Goal: Information Seeking & Learning: Learn about a topic

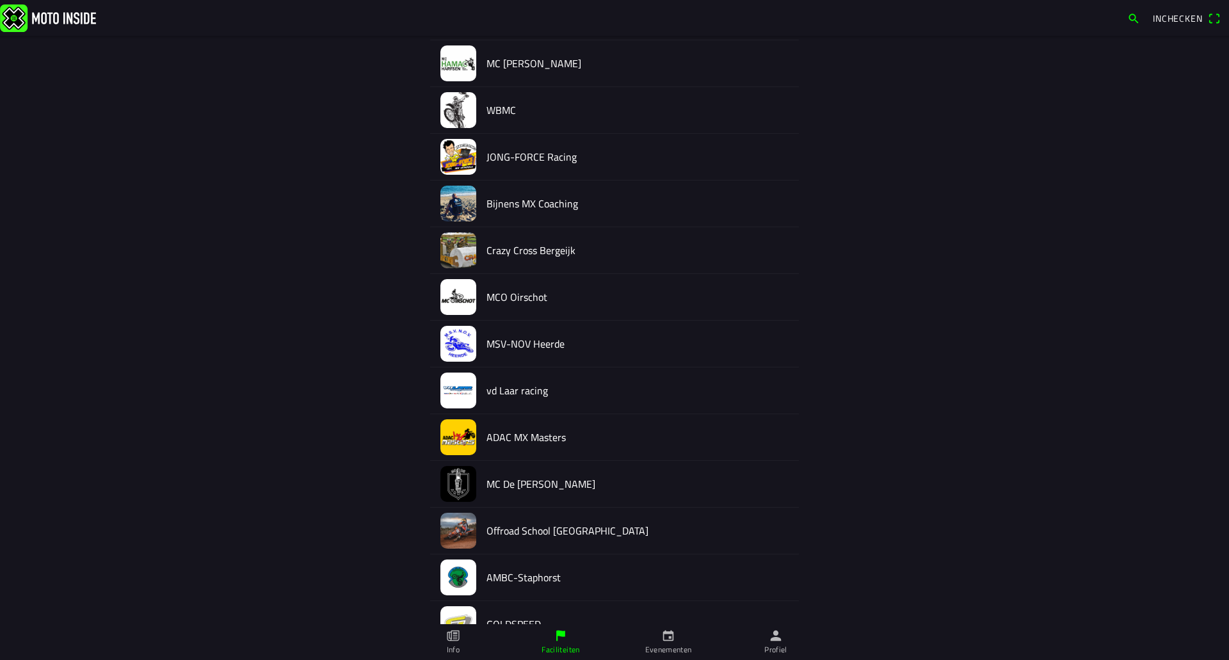
scroll to position [1032, 0]
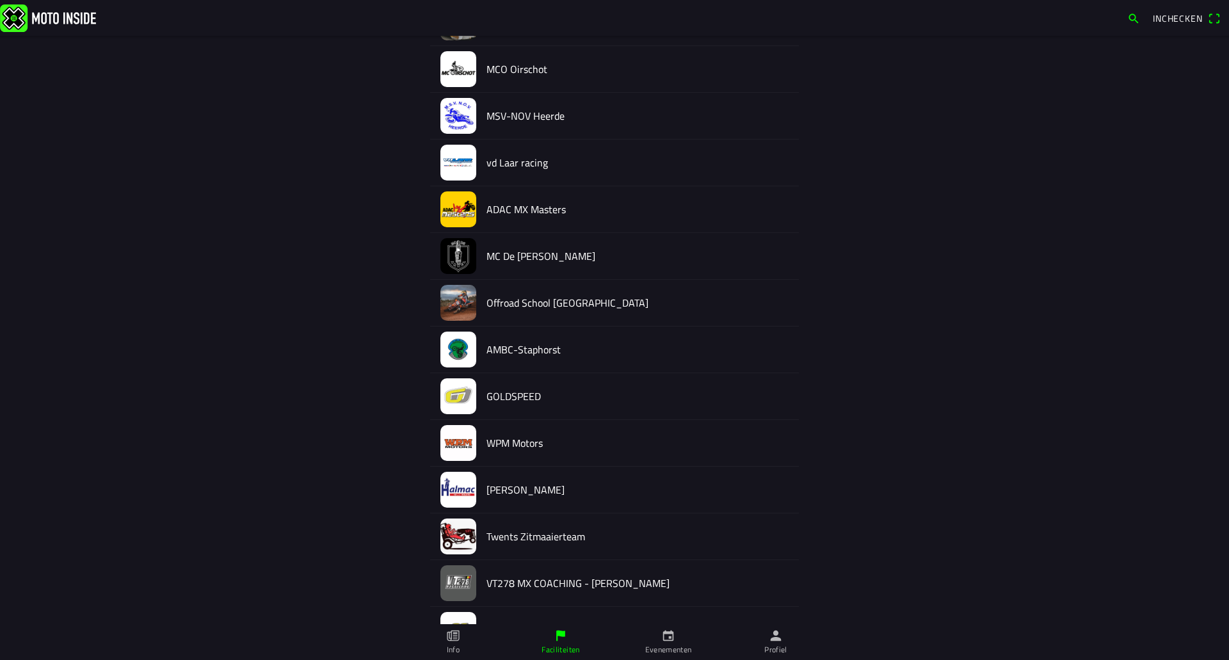
click at [467, 486] on img at bounding box center [458, 490] width 36 height 36
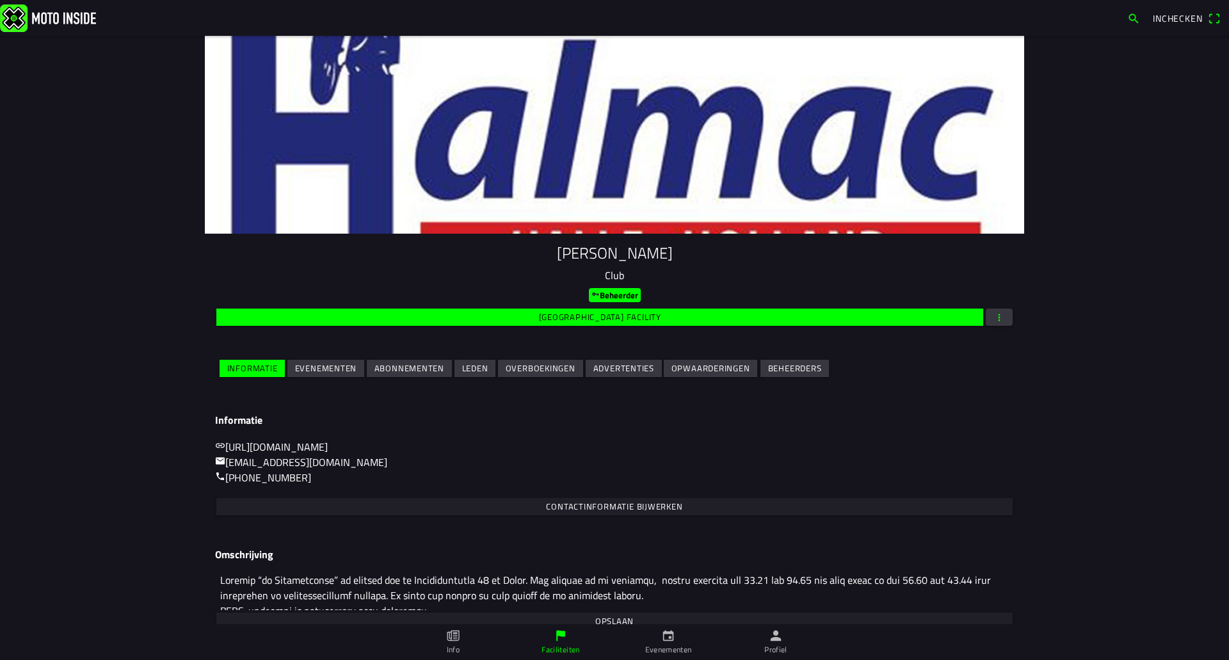
click at [295, 369] on span "Evenementen" at bounding box center [326, 368] width 62 height 17
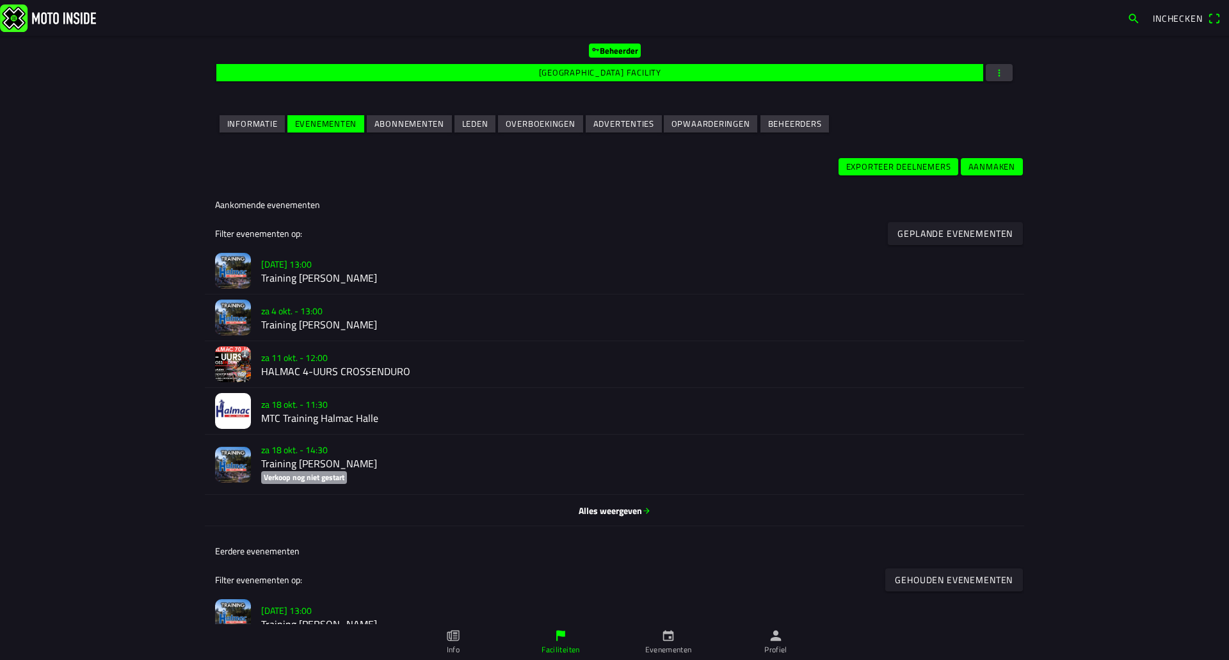
scroll to position [256, 0]
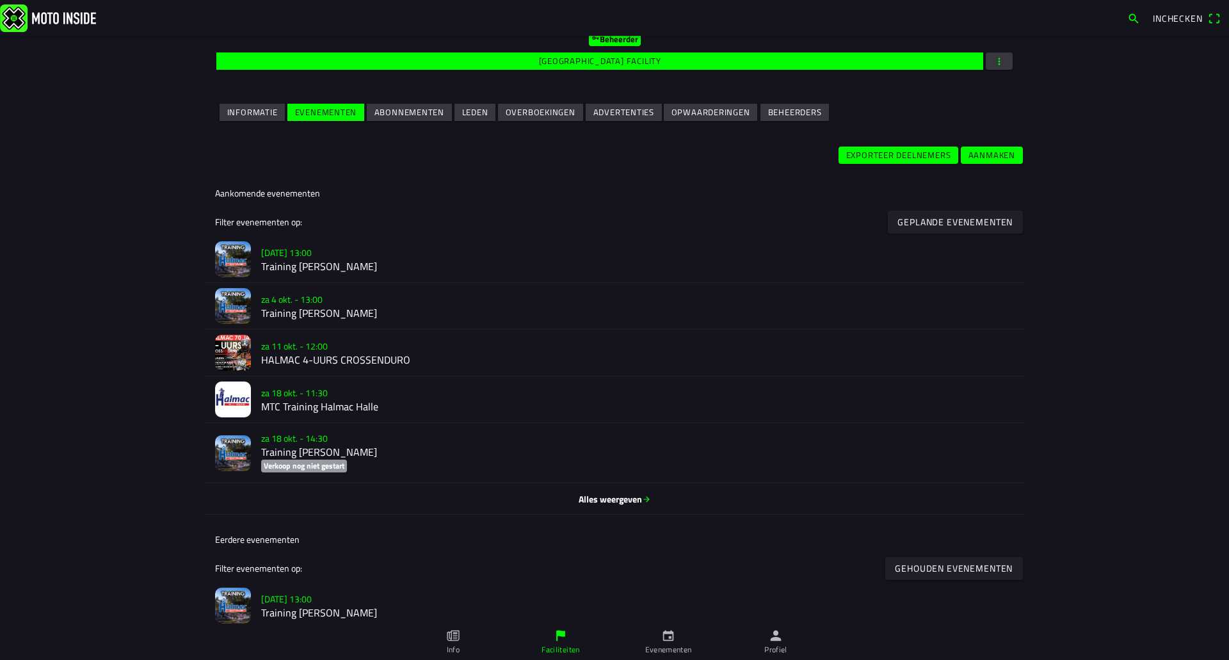
click at [244, 362] on img at bounding box center [233, 353] width 36 height 36
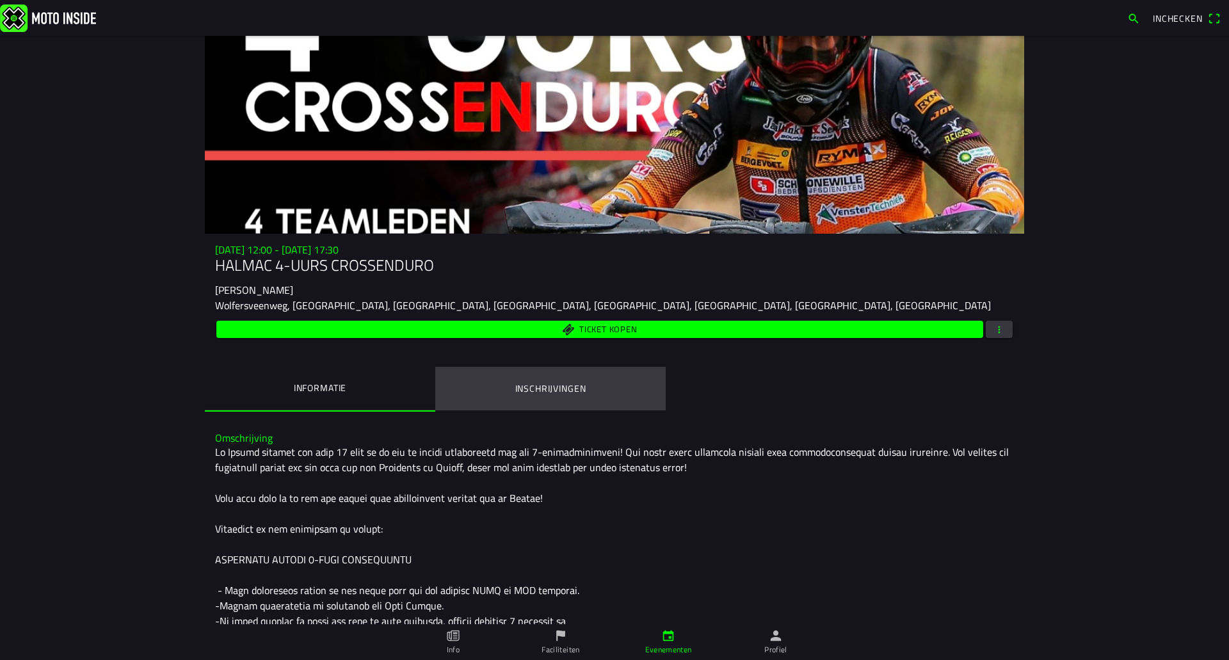
click at [531, 397] on button "Inschrijvingen" at bounding box center [550, 389] width 230 height 44
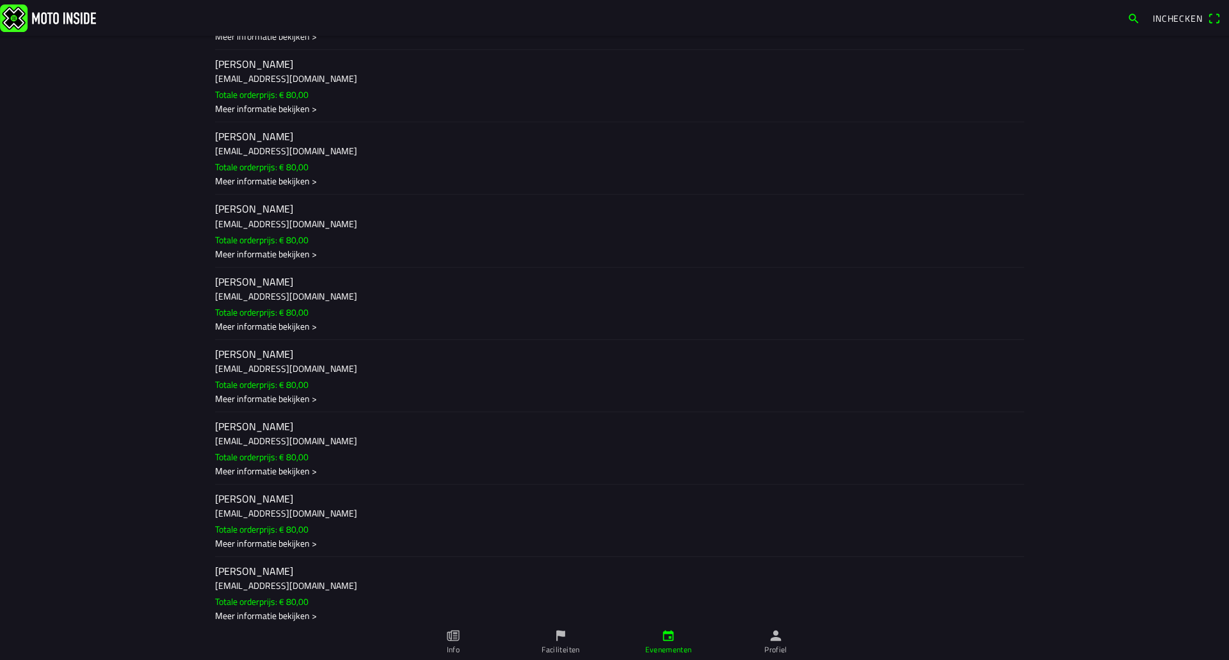
scroll to position [778, 0]
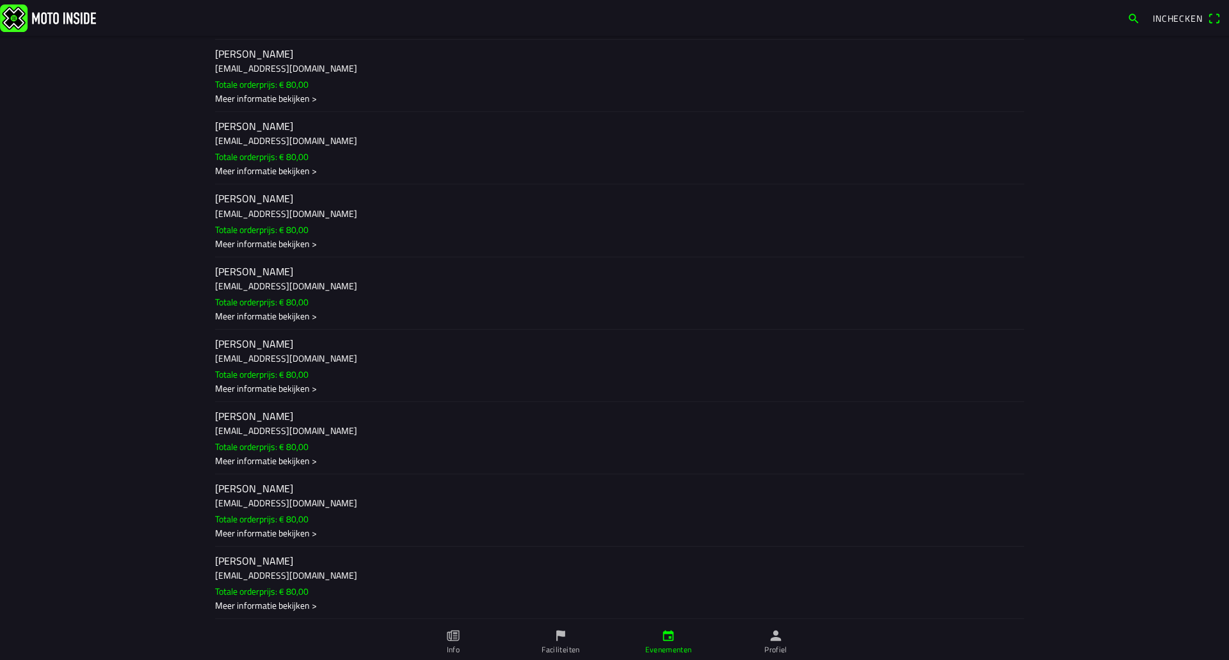
click at [262, 415] on h2 "[PERSON_NAME]" at bounding box center [614, 416] width 799 height 12
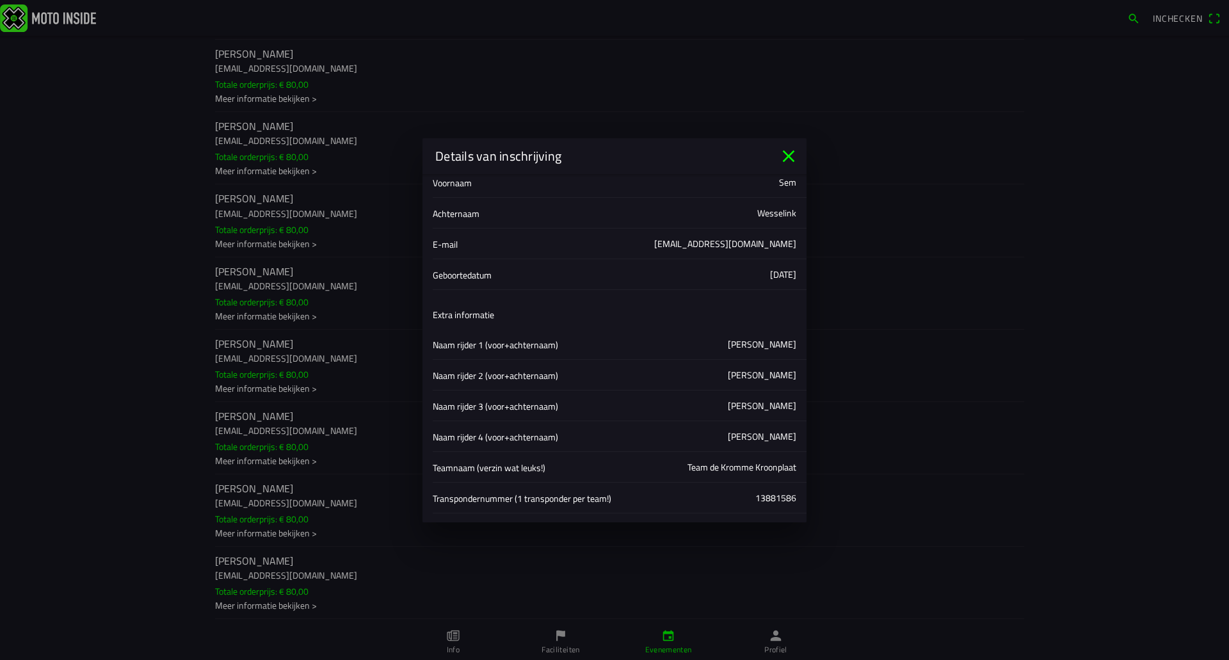
scroll to position [64, 0]
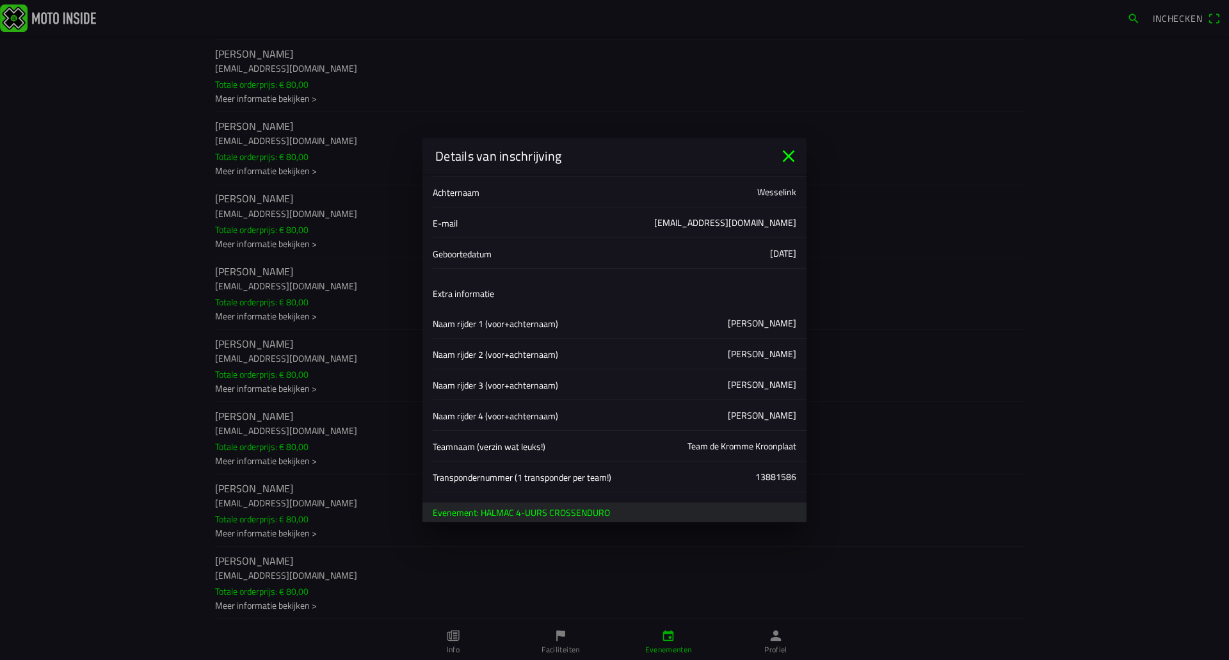
click at [794, 162] on icon "close" at bounding box center [788, 156] width 20 height 20
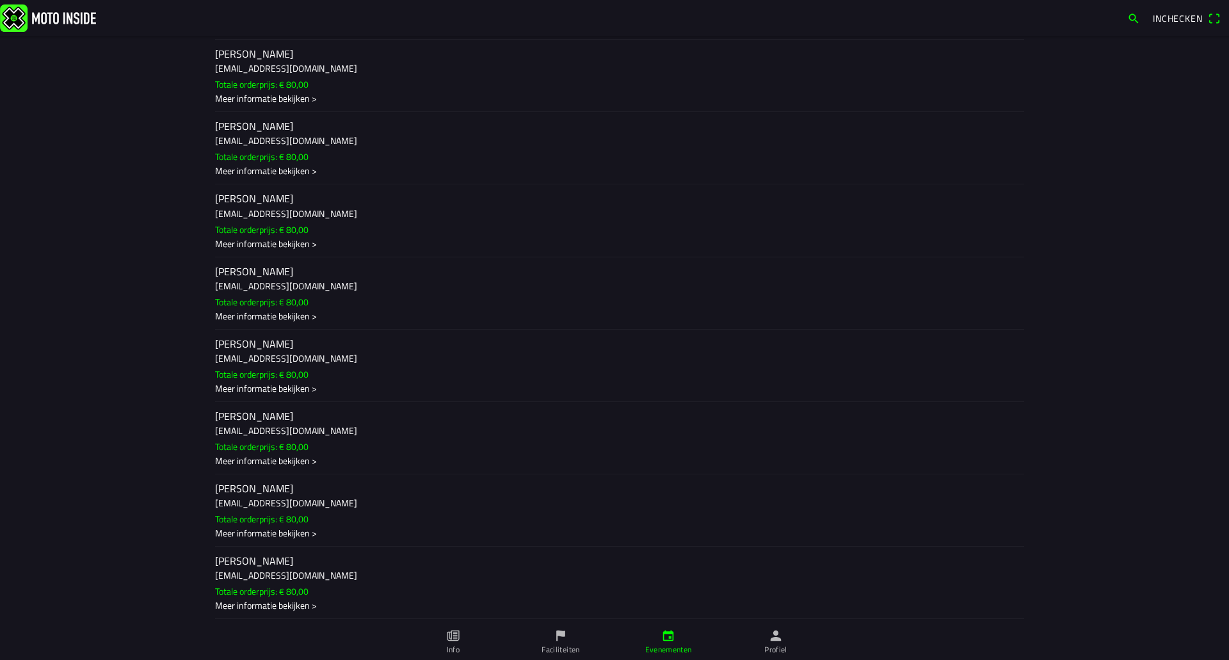
click at [325, 348] on h2 "[PERSON_NAME]" at bounding box center [614, 343] width 799 height 12
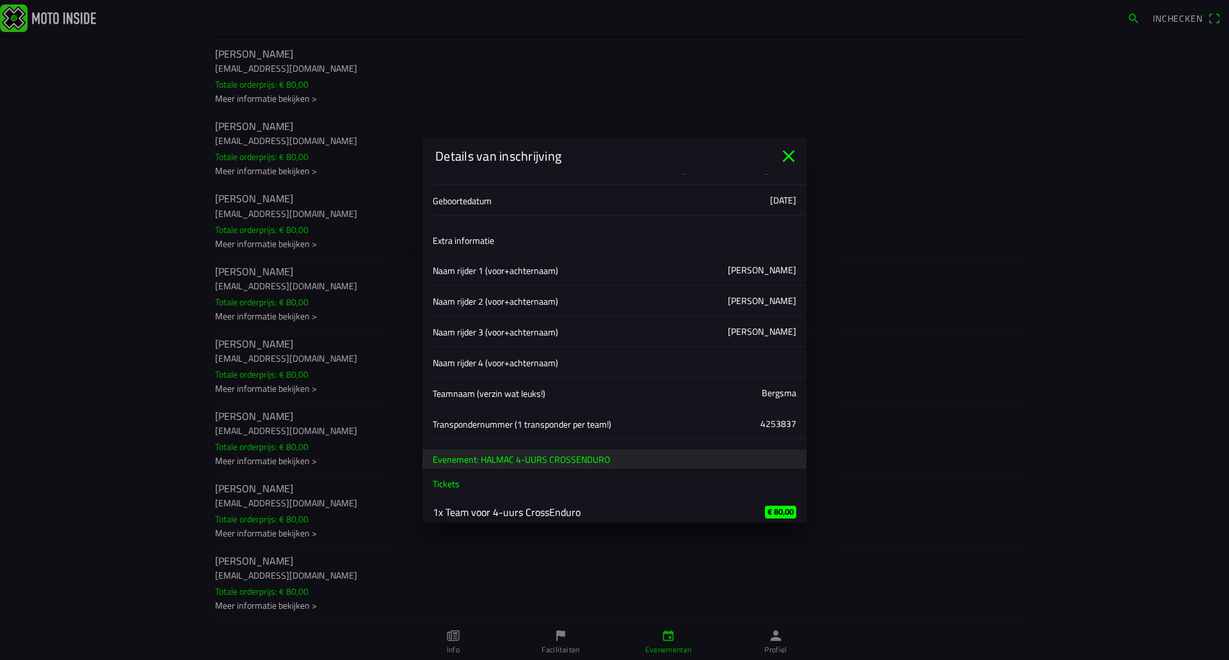
scroll to position [127, 0]
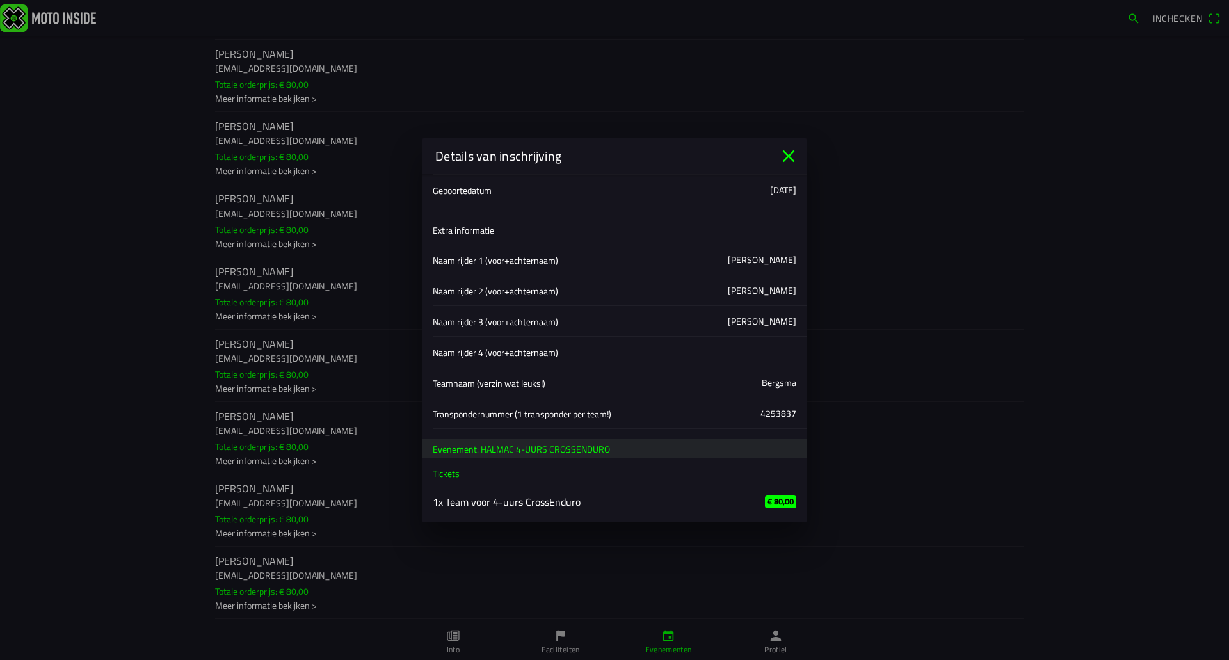
click at [792, 154] on icon "close" at bounding box center [788, 156] width 20 height 20
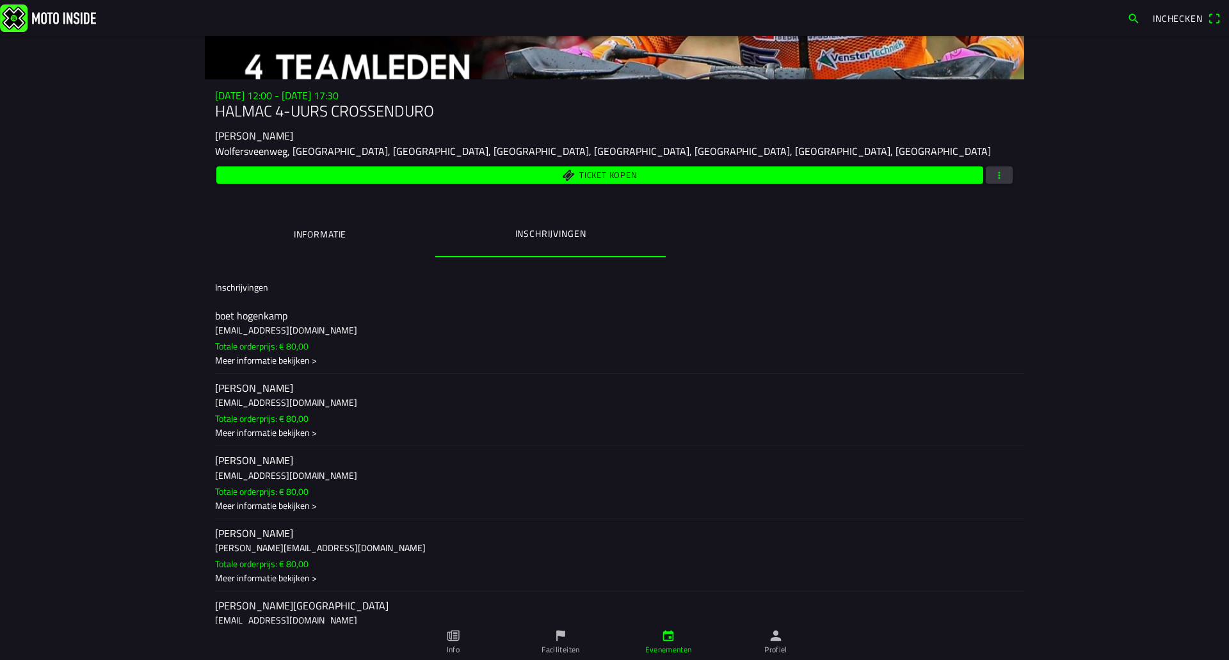
scroll to position [138, 0]
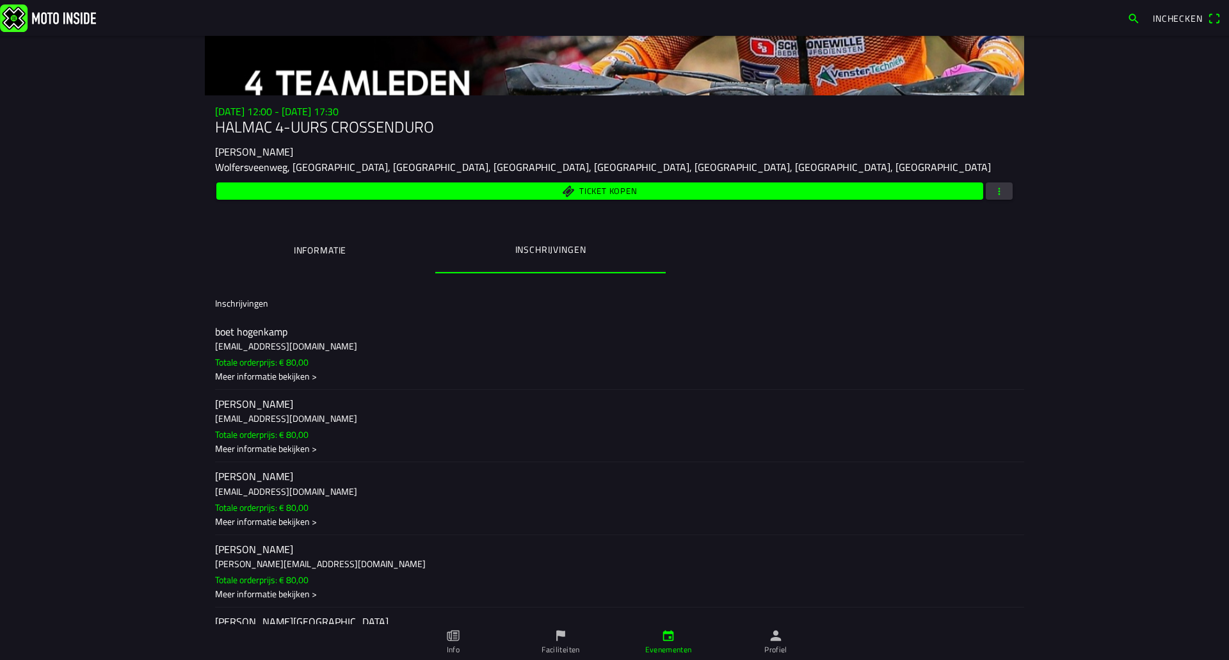
click at [326, 248] on ion-label "Informatie" at bounding box center [320, 250] width 52 height 14
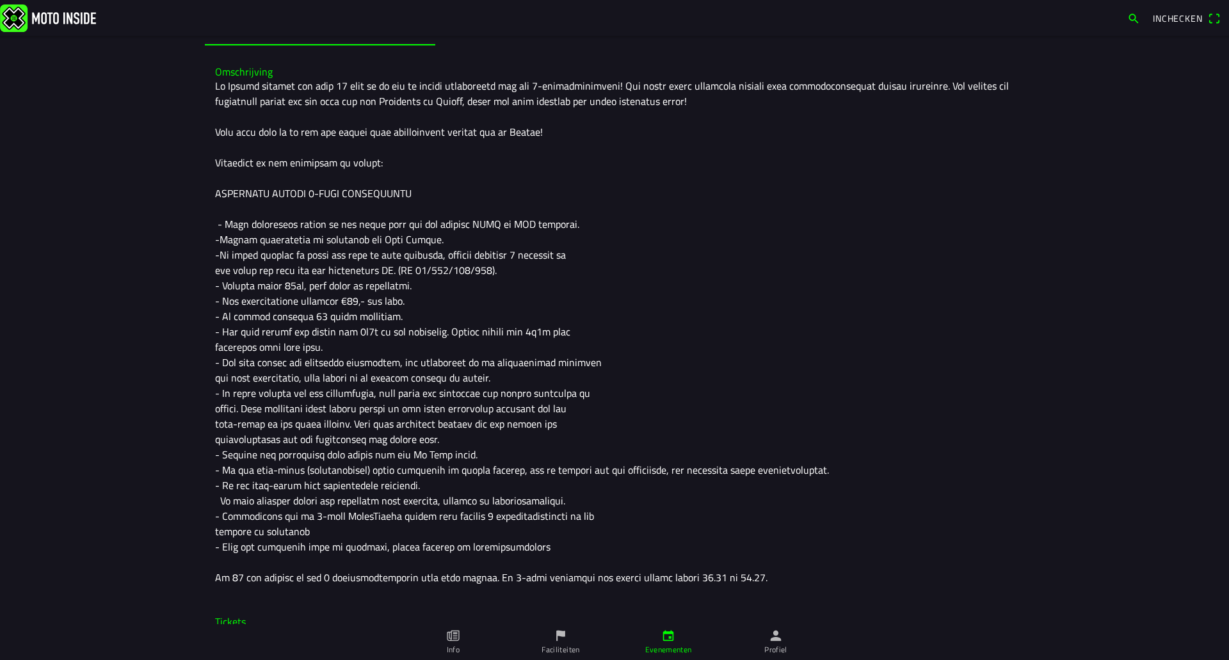
scroll to position [396, 0]
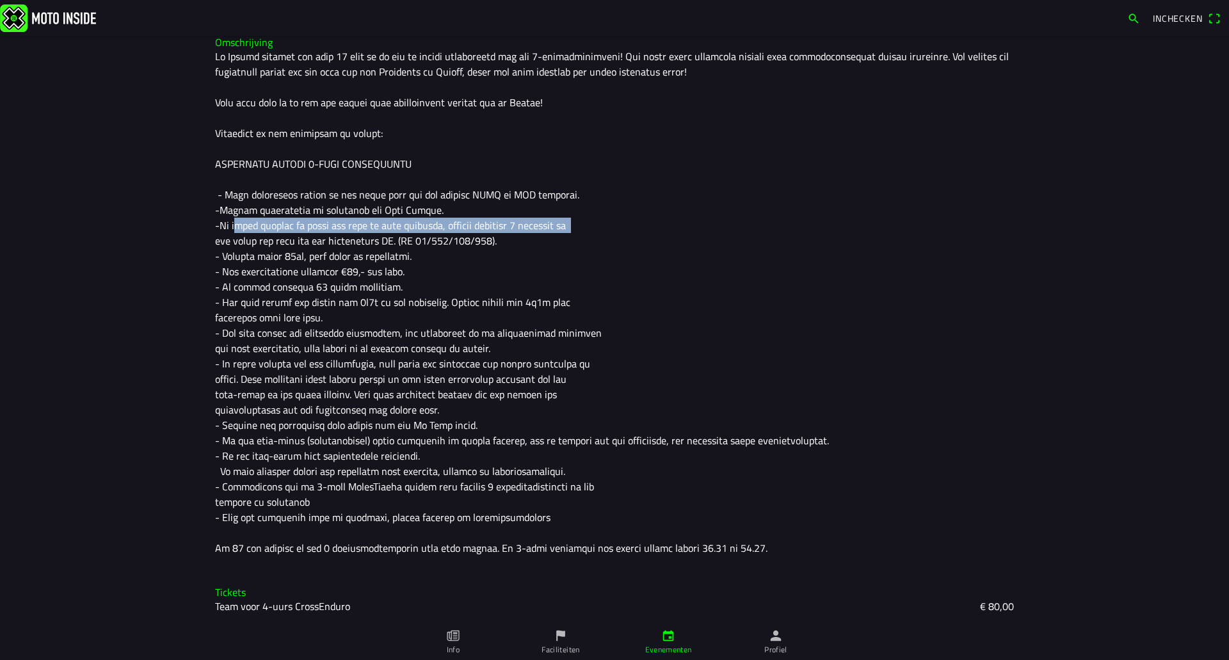
drag, startPoint x: 229, startPoint y: 230, endPoint x: 597, endPoint y: 224, distance: 368.1
click at [597, 224] on div at bounding box center [614, 302] width 799 height 507
click at [262, 226] on div at bounding box center [614, 302] width 799 height 507
drag, startPoint x: 268, startPoint y: 233, endPoint x: 306, endPoint y: 232, distance: 38.4
click at [306, 232] on div at bounding box center [614, 302] width 799 height 507
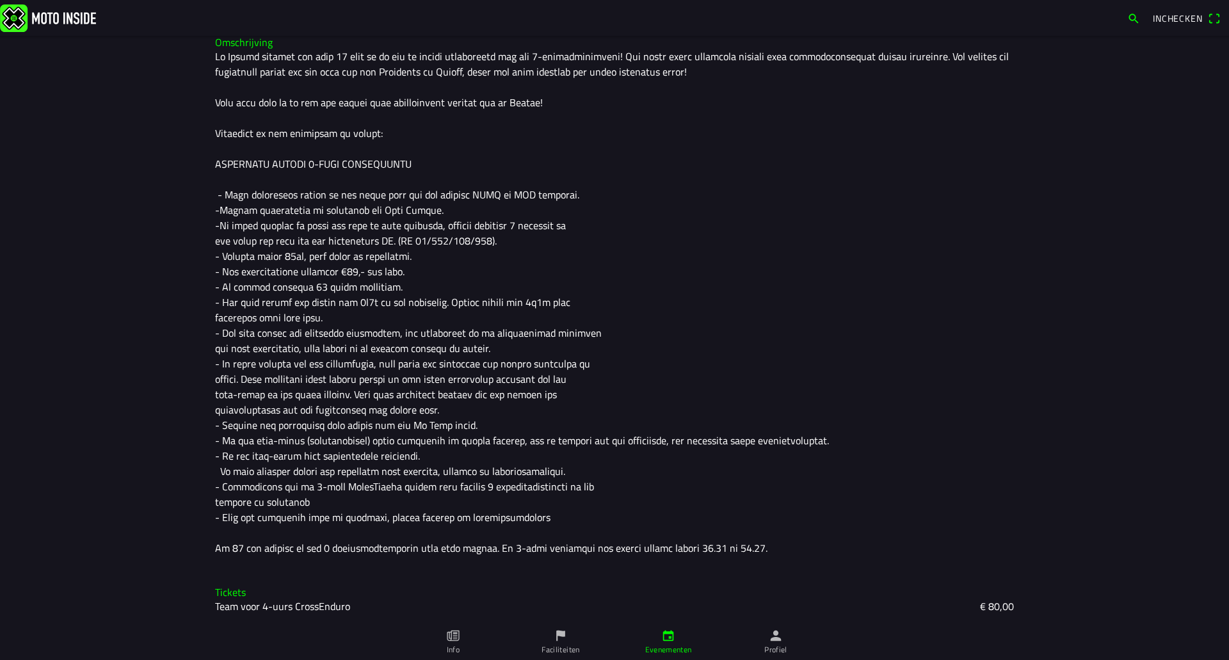
click at [280, 227] on div at bounding box center [614, 302] width 799 height 507
drag, startPoint x: 244, startPoint y: 239, endPoint x: 367, endPoint y: 245, distance: 123.0
click at [367, 245] on div at bounding box center [614, 302] width 799 height 507
click at [378, 260] on div at bounding box center [614, 302] width 799 height 507
drag, startPoint x: 290, startPoint y: 255, endPoint x: 387, endPoint y: 263, distance: 97.0
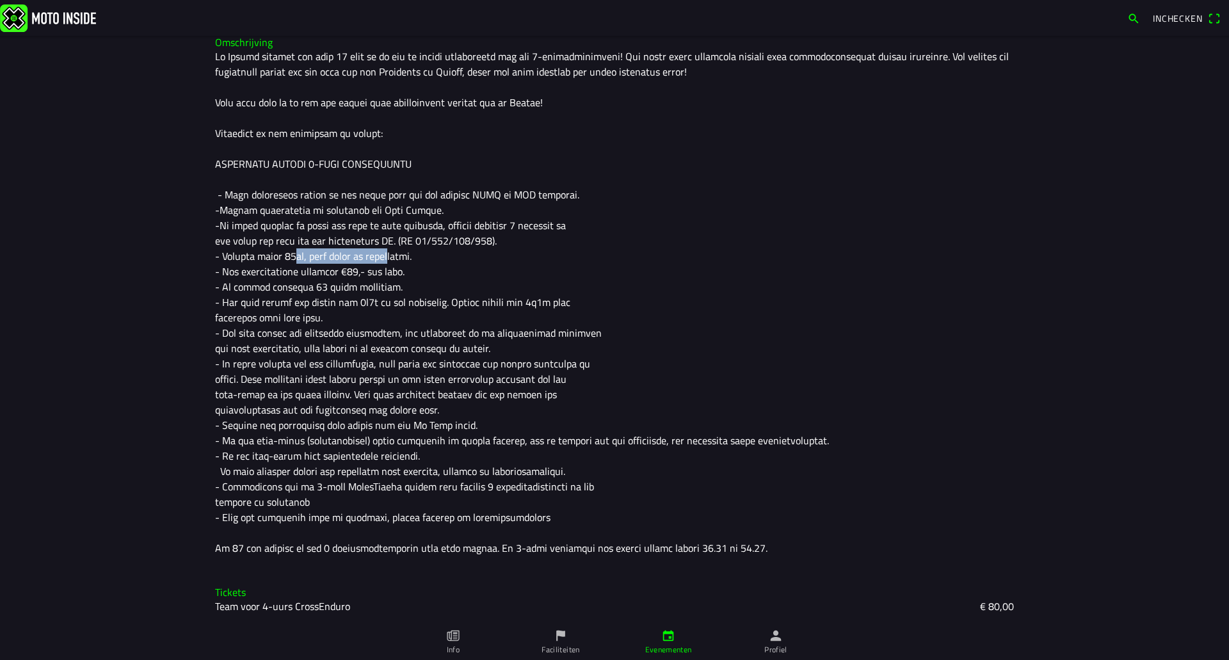
click at [387, 263] on div at bounding box center [614, 302] width 799 height 507
click at [365, 277] on div at bounding box center [614, 302] width 799 height 507
drag, startPoint x: 219, startPoint y: 273, endPoint x: 389, endPoint y: 272, distance: 170.3
click at [387, 272] on div at bounding box center [614, 302] width 799 height 507
drag, startPoint x: 388, startPoint y: 280, endPoint x: 323, endPoint y: 284, distance: 64.8
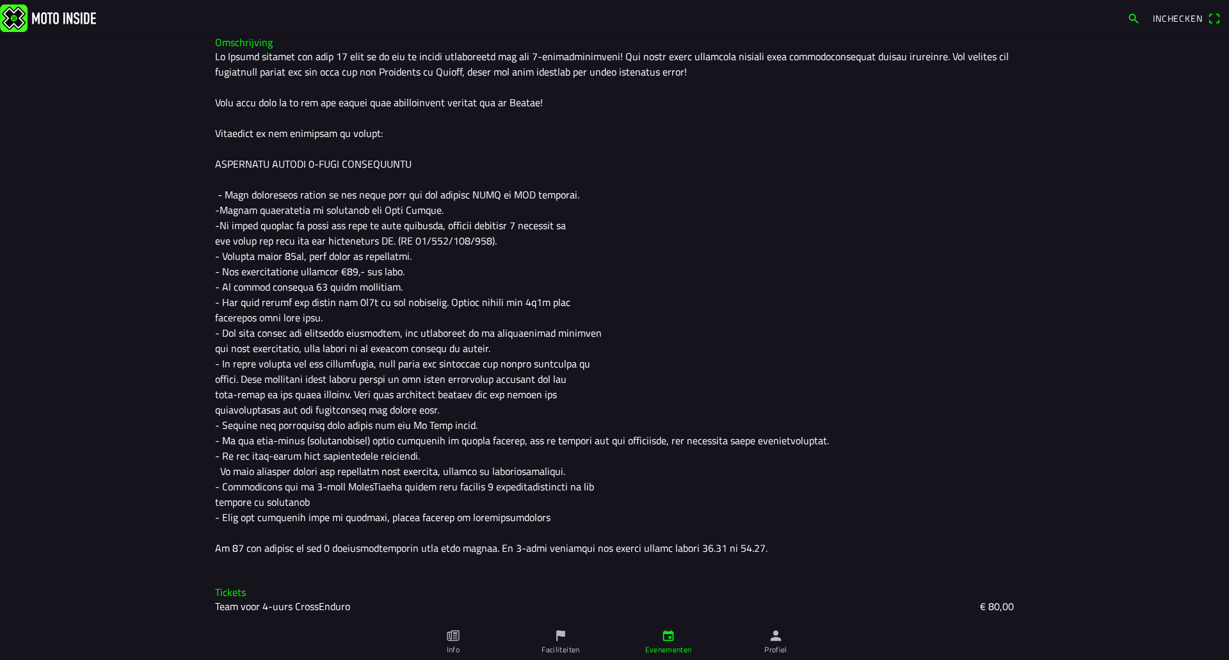
click at [387, 280] on div at bounding box center [614, 302] width 799 height 507
drag, startPoint x: 239, startPoint y: 285, endPoint x: 365, endPoint y: 301, distance: 127.7
click at [365, 301] on div at bounding box center [614, 302] width 799 height 507
click at [355, 313] on div at bounding box center [614, 302] width 799 height 507
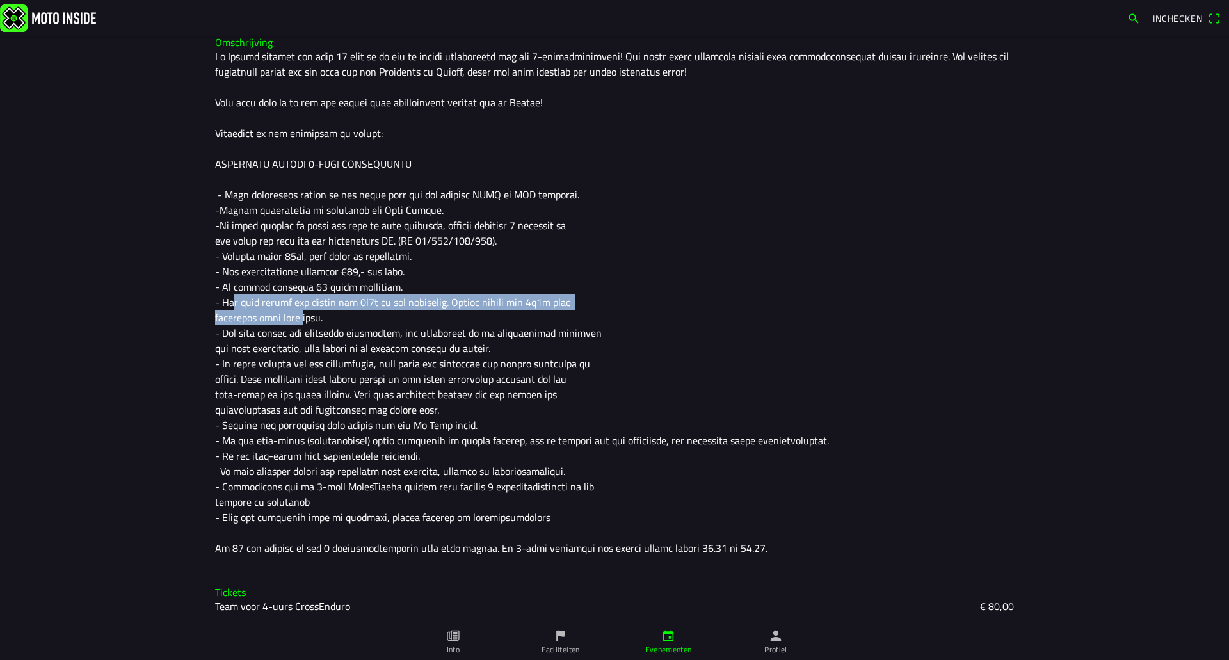
drag, startPoint x: 223, startPoint y: 301, endPoint x: 299, endPoint y: 320, distance: 77.9
click at [299, 320] on div at bounding box center [614, 302] width 799 height 507
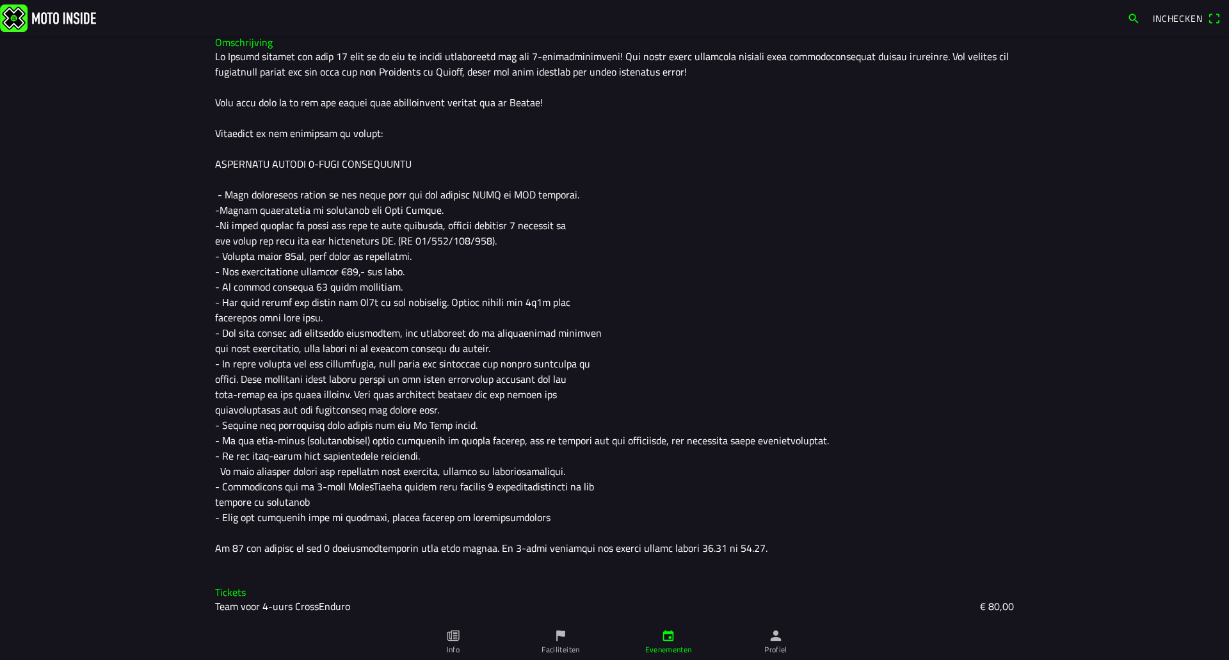
click at [315, 333] on div at bounding box center [614, 302] width 799 height 507
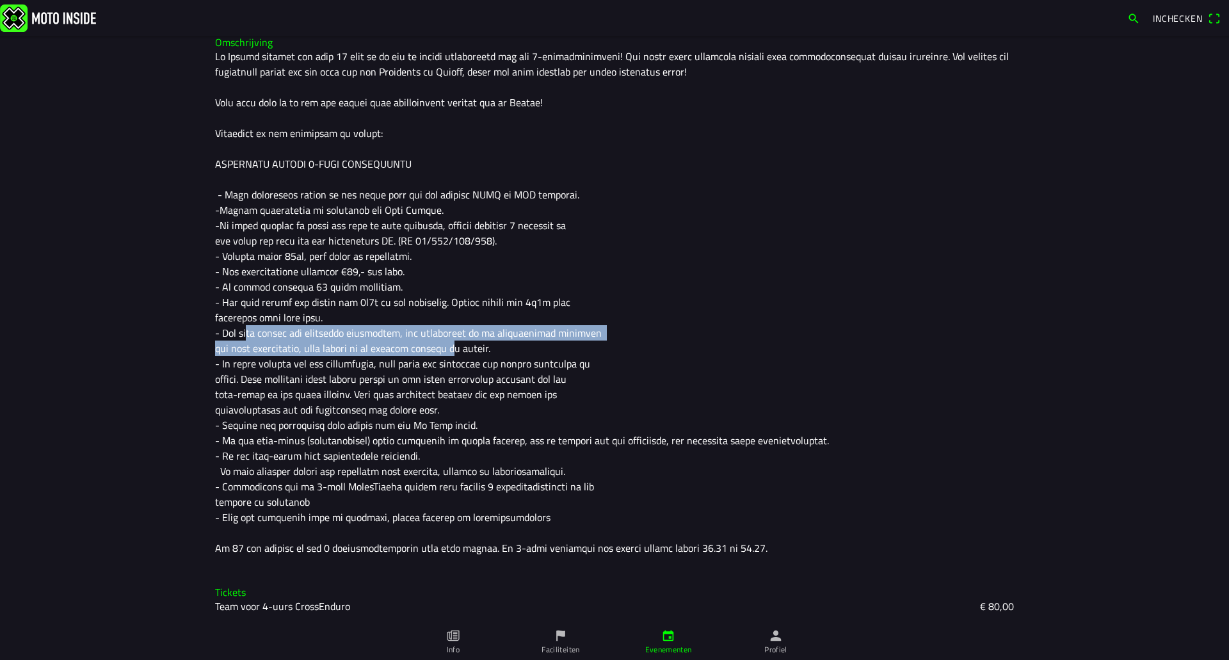
drag, startPoint x: 236, startPoint y: 332, endPoint x: 479, endPoint y: 351, distance: 243.3
click at [471, 348] on div at bounding box center [614, 302] width 799 height 507
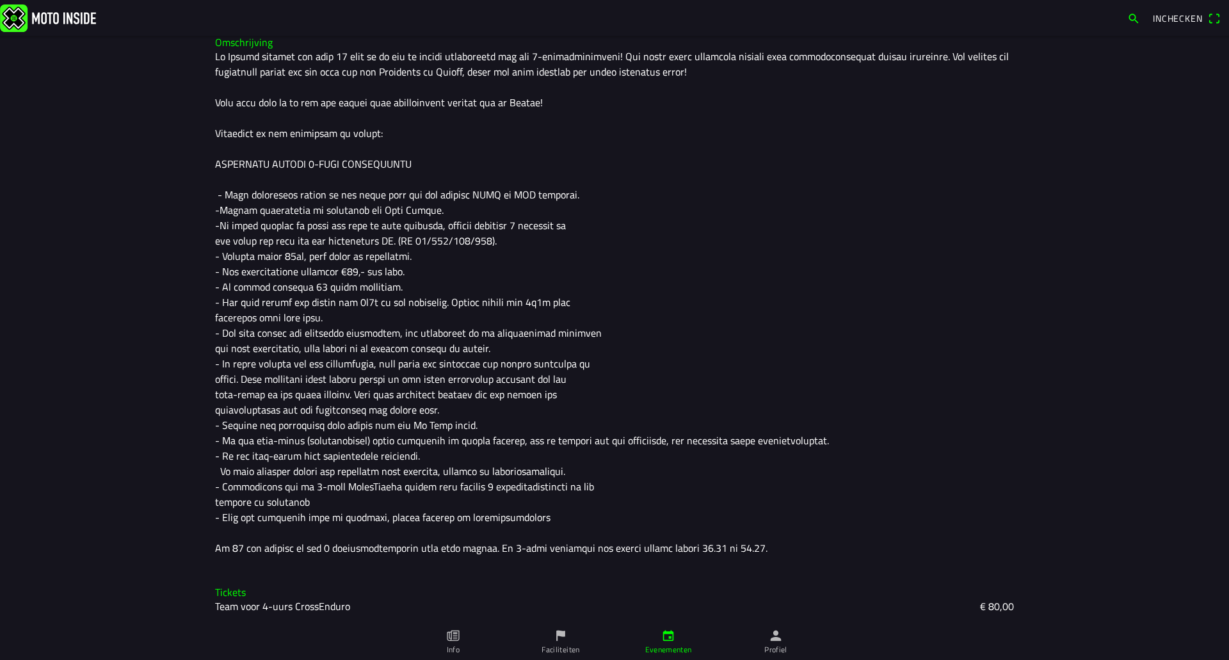
click at [509, 359] on div at bounding box center [614, 302] width 799 height 507
drag, startPoint x: 242, startPoint y: 361, endPoint x: 491, endPoint y: 362, distance: 249.0
click at [491, 362] on div at bounding box center [614, 302] width 799 height 507
click at [506, 387] on div at bounding box center [614, 302] width 799 height 507
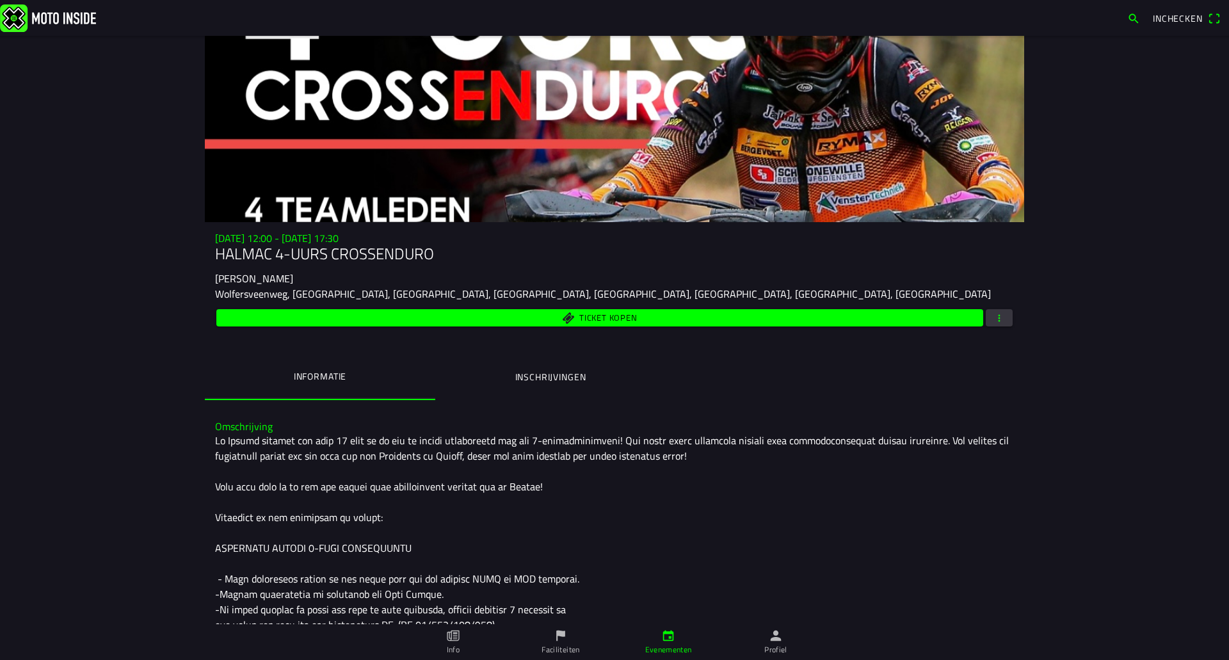
scroll to position [0, 0]
